Goal: Task Accomplishment & Management: Use online tool/utility

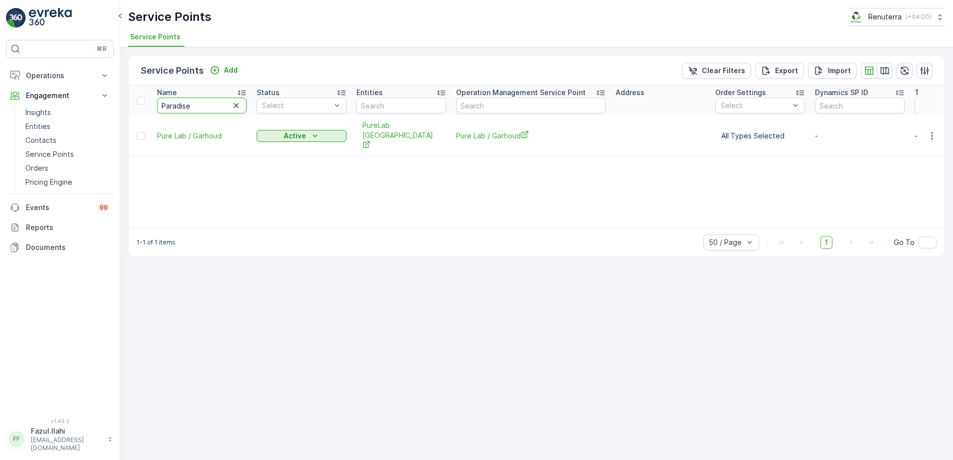
type input "Paradise"
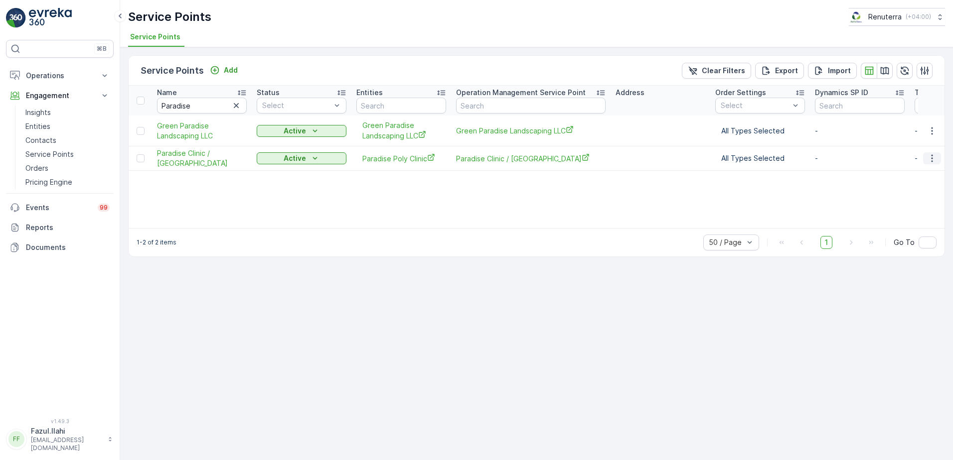
click at [931, 158] on icon "button" at bounding box center [931, 158] width 1 height 7
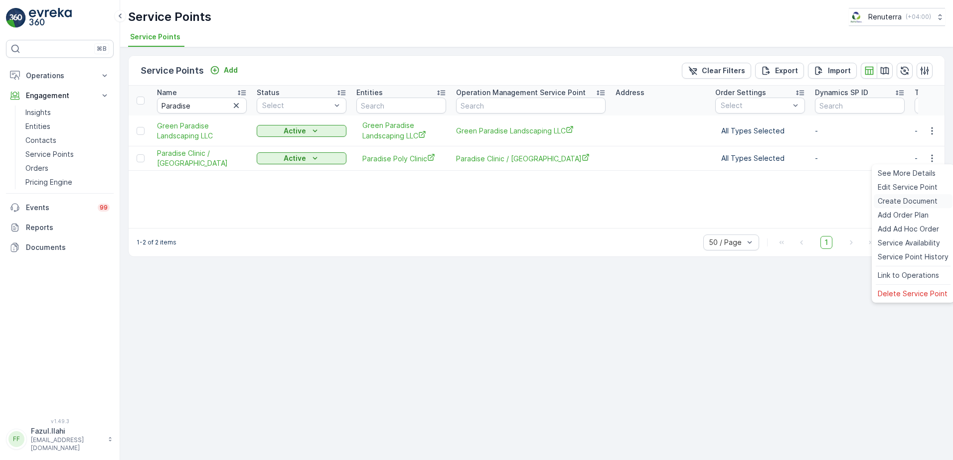
click at [897, 202] on span "Create Document" at bounding box center [907, 201] width 60 height 10
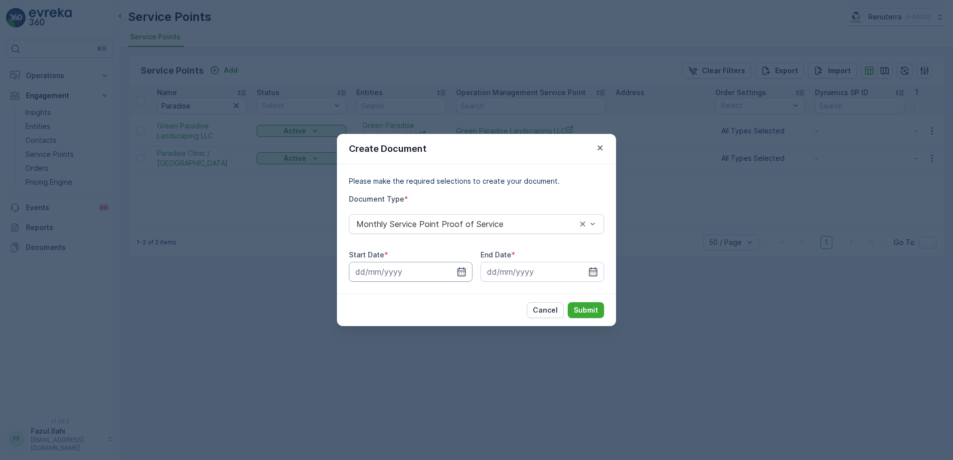
click at [453, 275] on input at bounding box center [411, 272] width 124 height 20
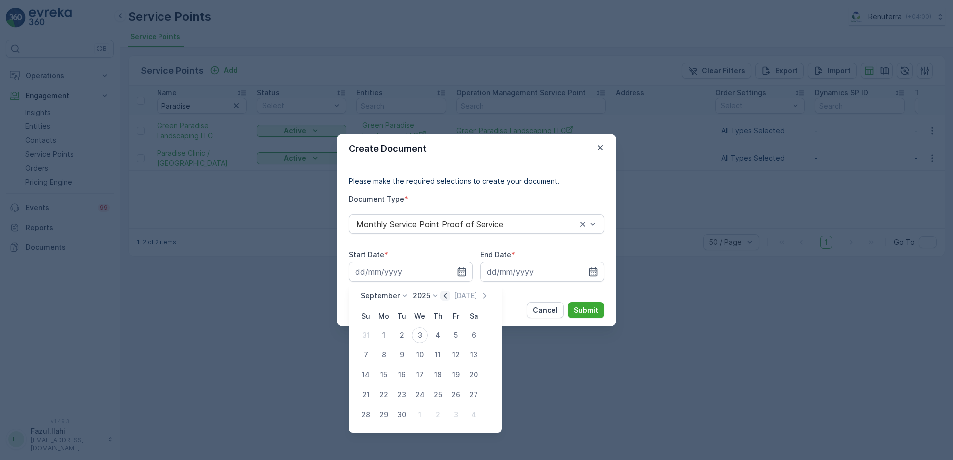
click at [443, 299] on icon "button" at bounding box center [445, 296] width 10 height 10
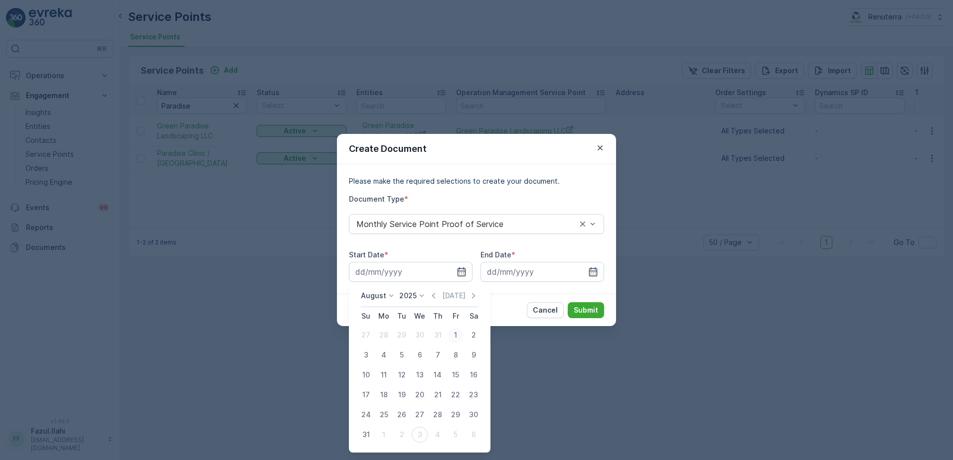
click at [454, 333] on div "1" at bounding box center [455, 335] width 16 height 16
type input "[DATE]"
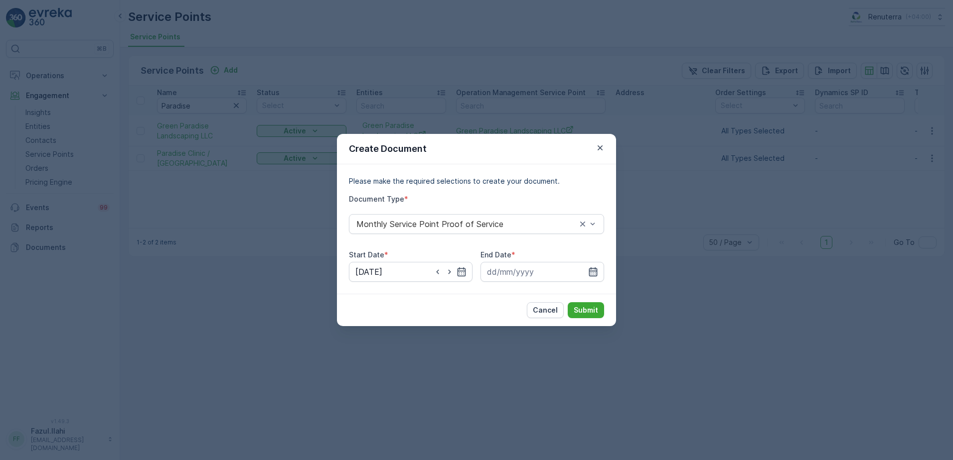
click at [592, 273] on icon "button" at bounding box center [593, 272] width 10 height 10
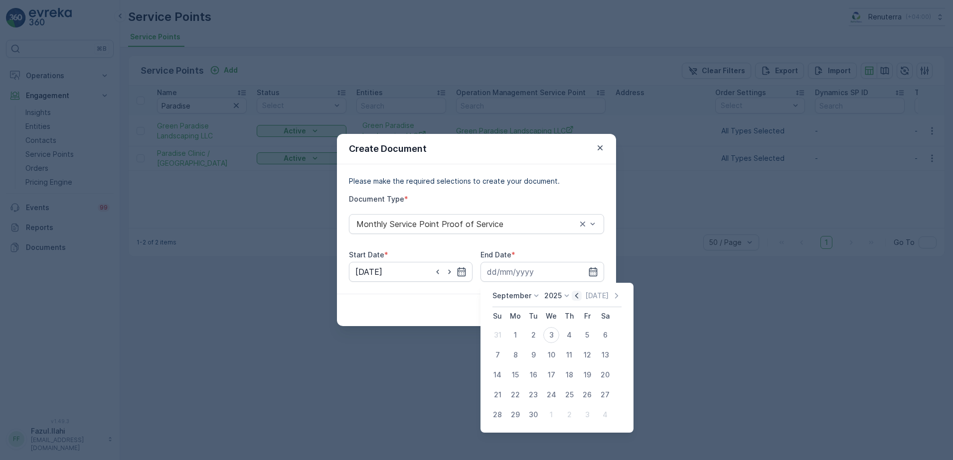
click at [575, 296] on icon "button" at bounding box center [576, 295] width 3 height 5
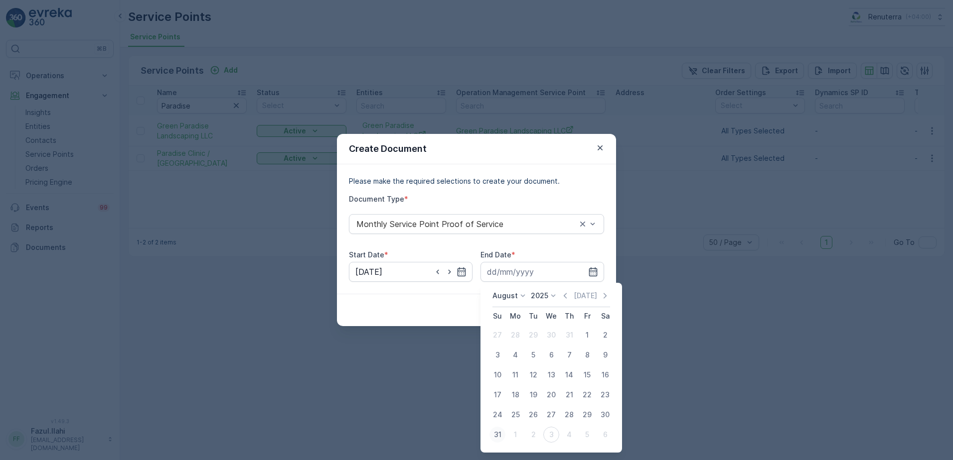
click at [500, 435] on div "31" at bounding box center [497, 435] width 16 height 16
type input "[DATE]"
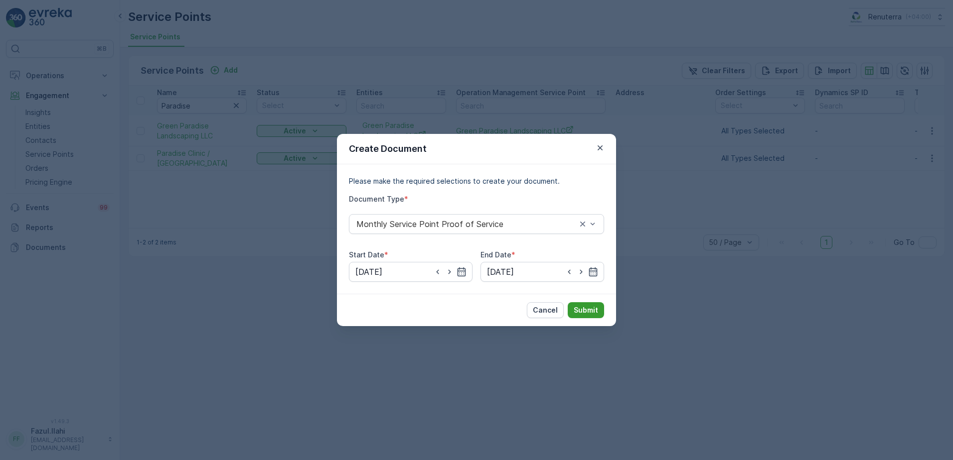
click at [583, 310] on p "Submit" at bounding box center [586, 310] width 24 height 10
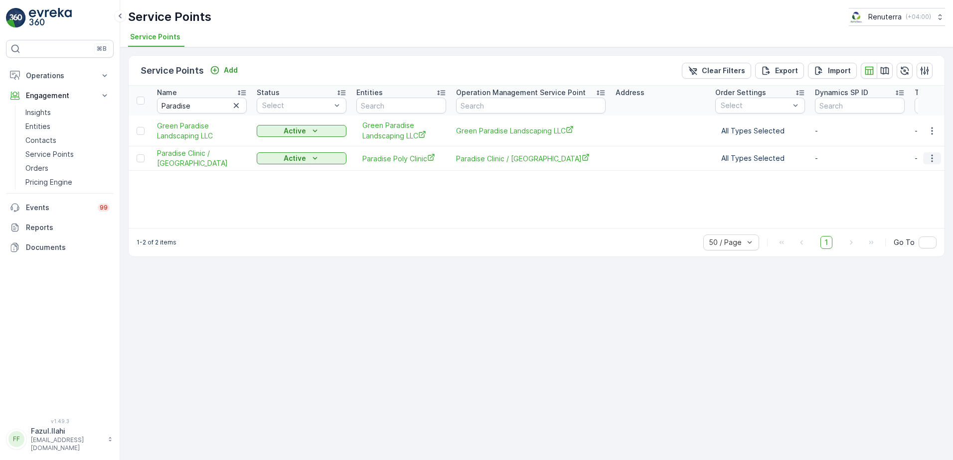
click at [930, 158] on icon "button" at bounding box center [932, 158] width 10 height 10
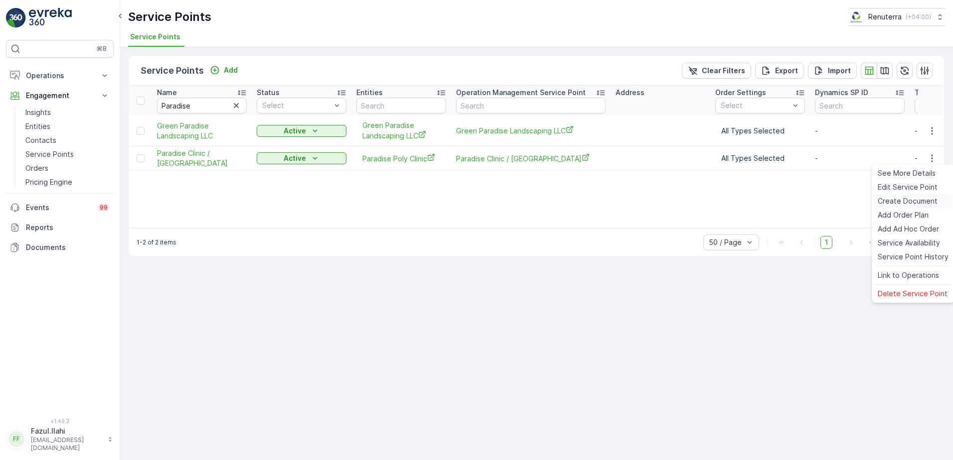
click at [898, 203] on span "Create Document" at bounding box center [907, 201] width 60 height 10
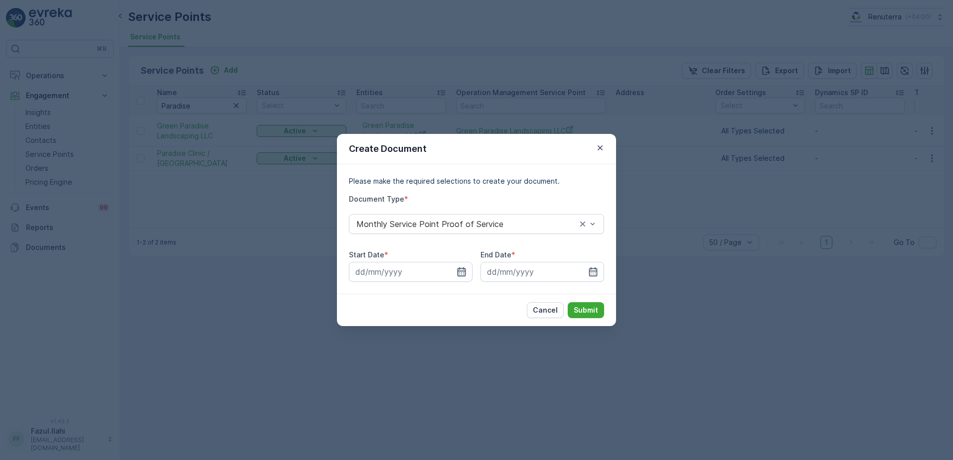
click at [460, 275] on icon "button" at bounding box center [461, 272] width 10 height 10
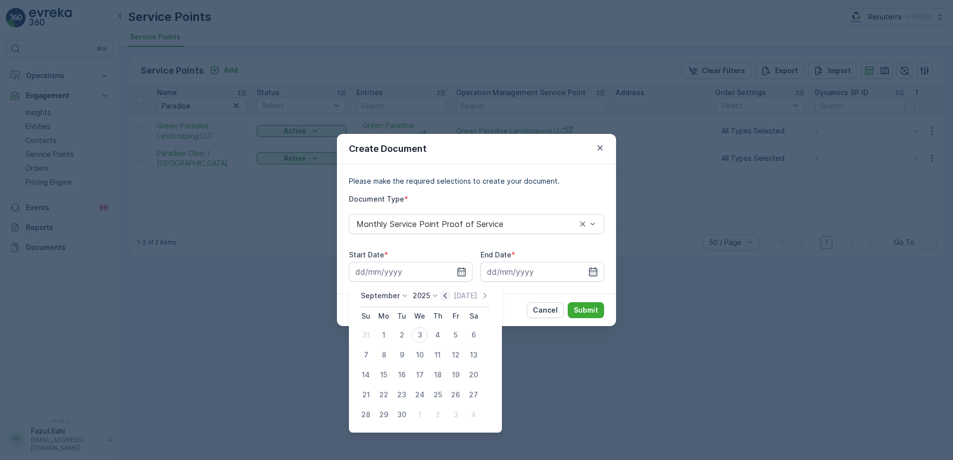
click at [441, 296] on icon "button" at bounding box center [445, 296] width 10 height 10
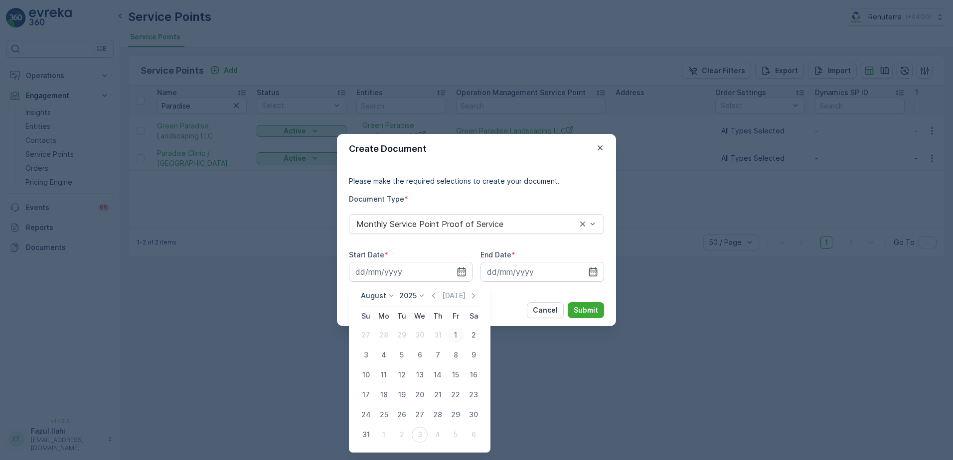
click at [453, 334] on div "1" at bounding box center [455, 335] width 16 height 16
type input "[DATE]"
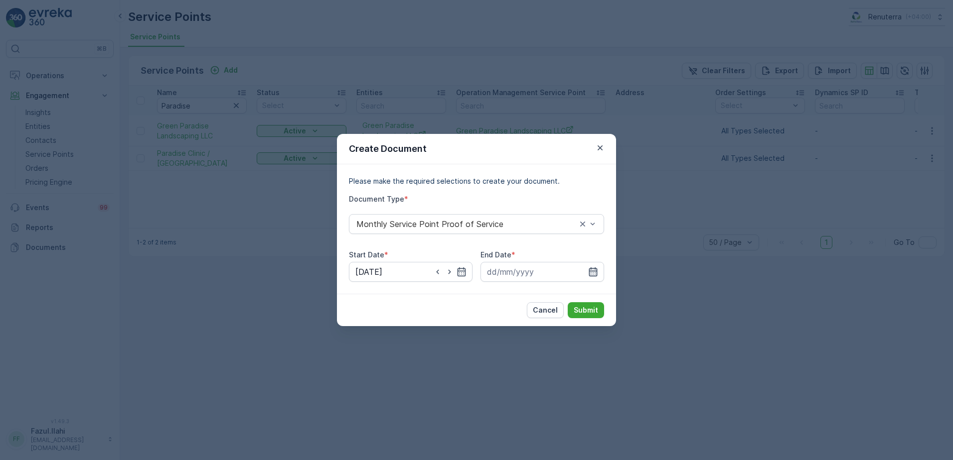
click at [594, 273] on icon "button" at bounding box center [593, 272] width 10 height 10
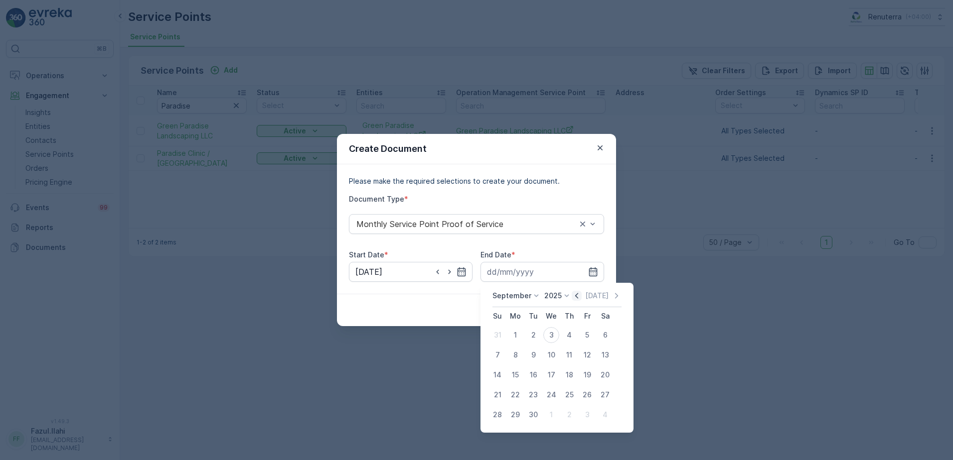
click at [576, 296] on icon "button" at bounding box center [577, 296] width 10 height 10
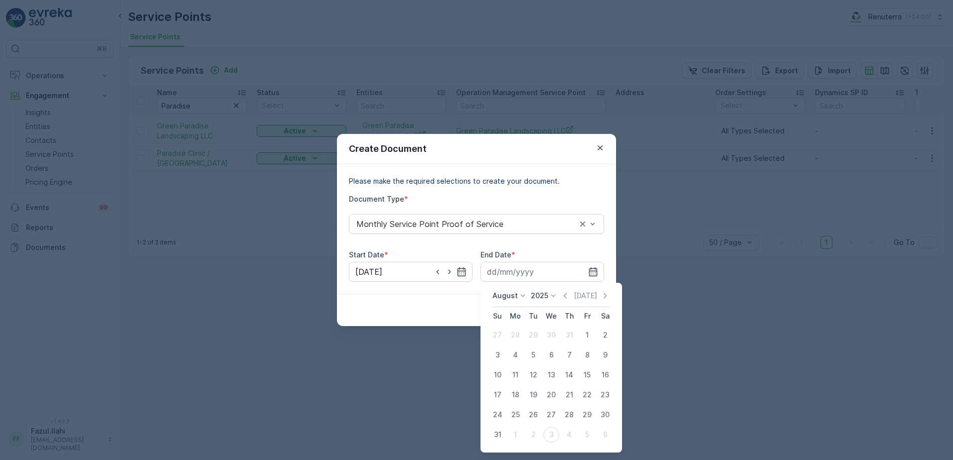
drag, startPoint x: 497, startPoint y: 433, endPoint x: 531, endPoint y: 386, distance: 58.2
click at [497, 431] on div "31" at bounding box center [497, 435] width 16 height 16
type input "[DATE]"
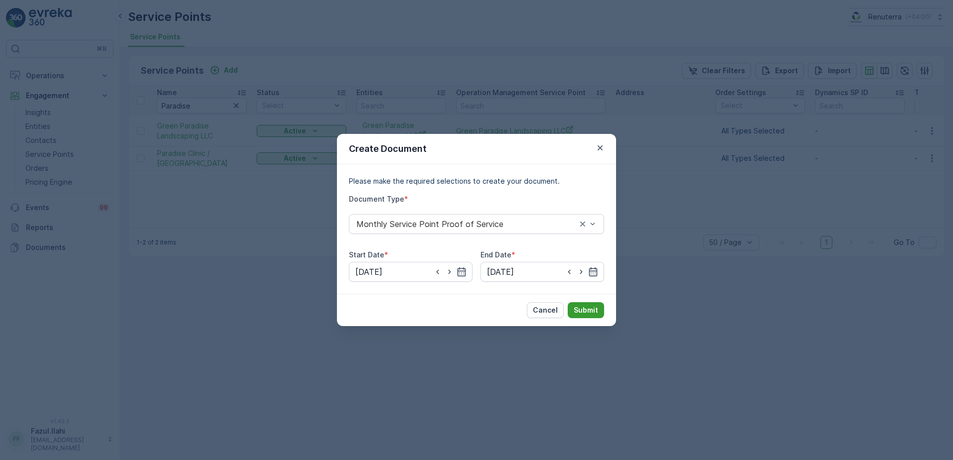
click at [578, 314] on p "Submit" at bounding box center [586, 310] width 24 height 10
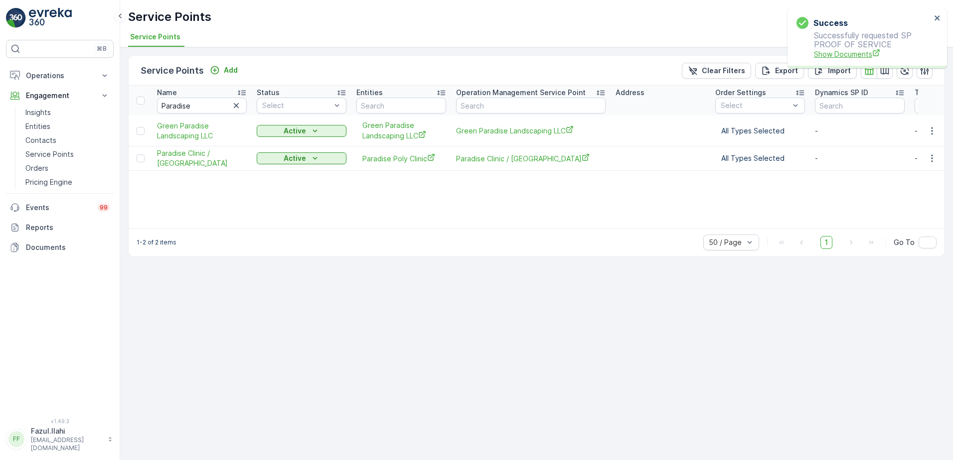
click at [867, 50] on span "Show Documents" at bounding box center [872, 54] width 117 height 10
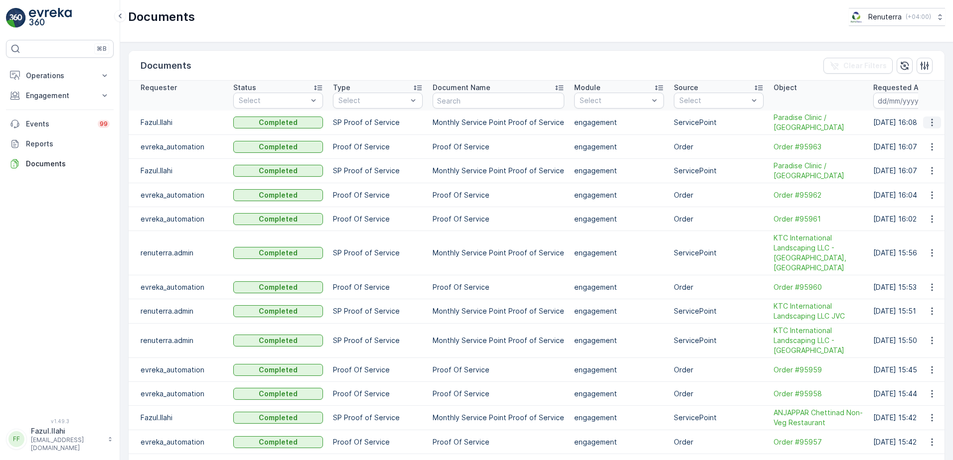
click at [938, 116] on td at bounding box center [931, 123] width 27 height 24
click at [932, 123] on icon "button" at bounding box center [932, 123] width 10 height 10
click at [923, 143] on div "See Details" at bounding box center [935, 139] width 38 height 10
